Goal: Information Seeking & Learning: Learn about a topic

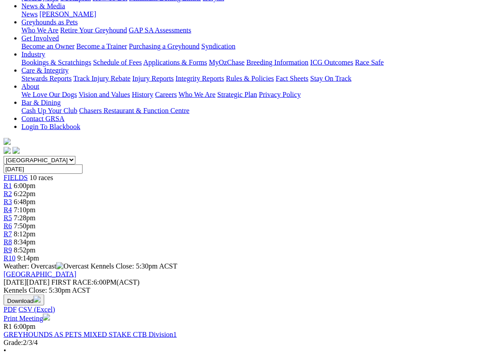
scroll to position [136, 0]
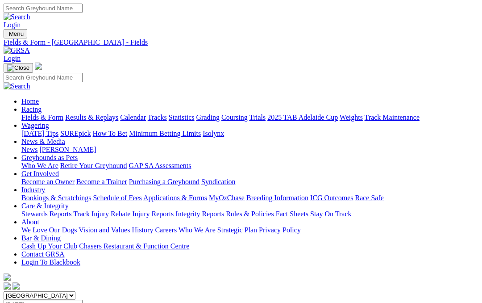
scroll to position [162, 0]
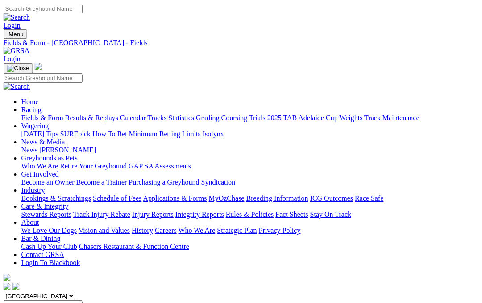
scroll to position [0, 232]
